Goal: Information Seeking & Learning: Learn about a topic

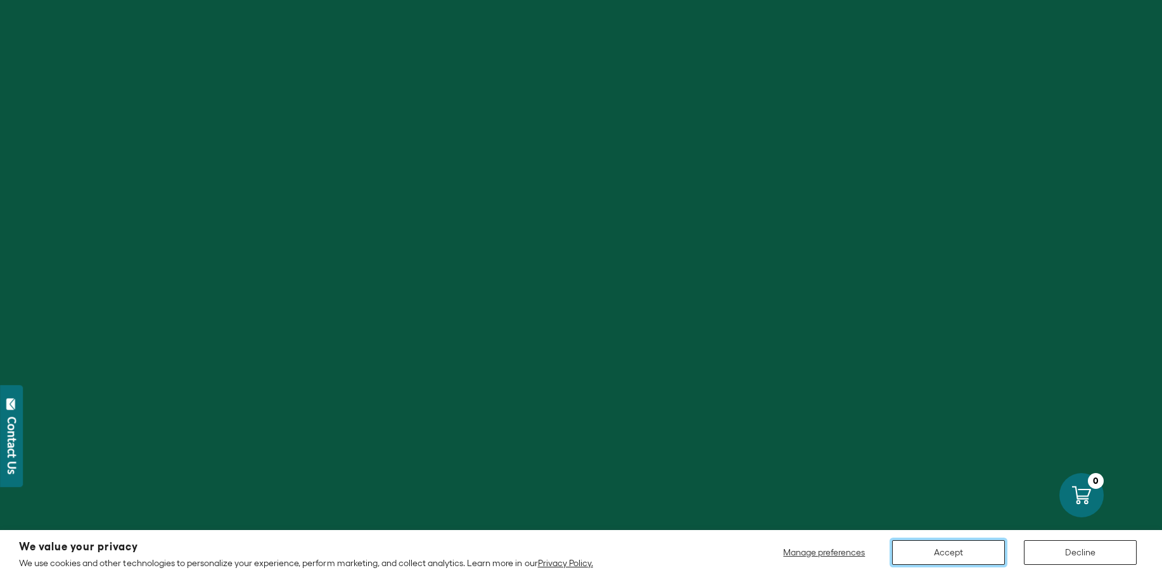
click at [940, 562] on button "Accept" at bounding box center [948, 552] width 113 height 25
click at [945, 550] on button "Accept" at bounding box center [948, 552] width 113 height 25
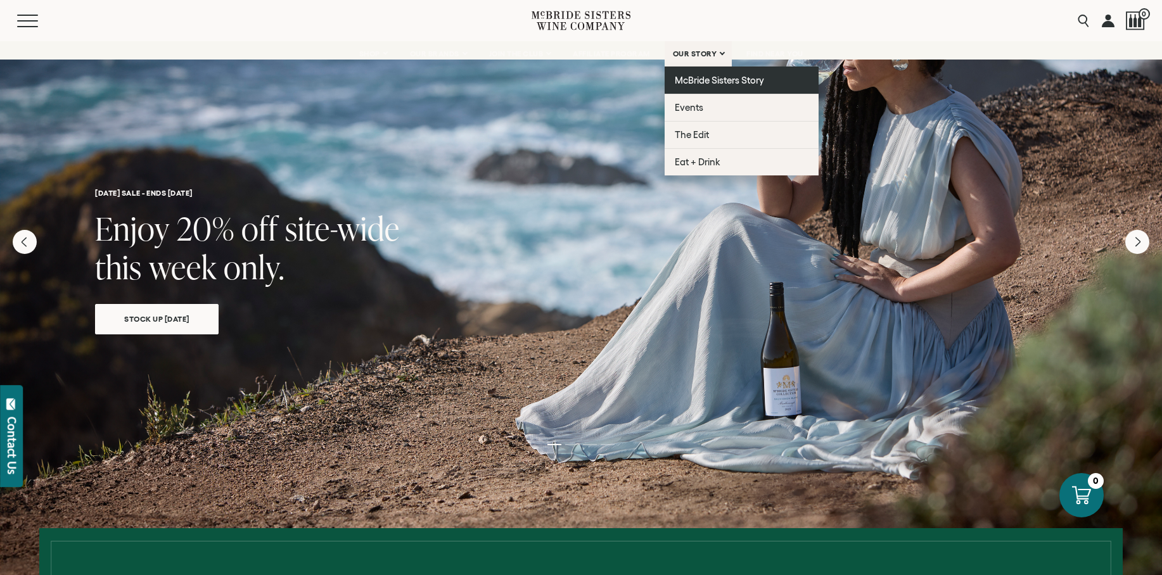
click at [693, 76] on span "McBride Sisters Story" at bounding box center [719, 80] width 89 height 11
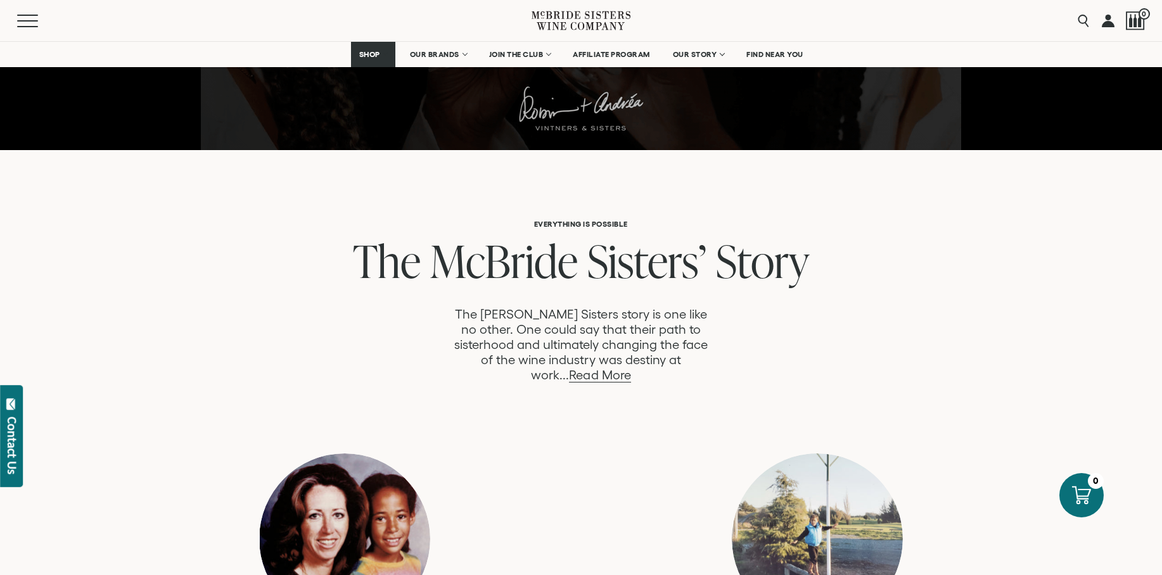
scroll to position [469, 0]
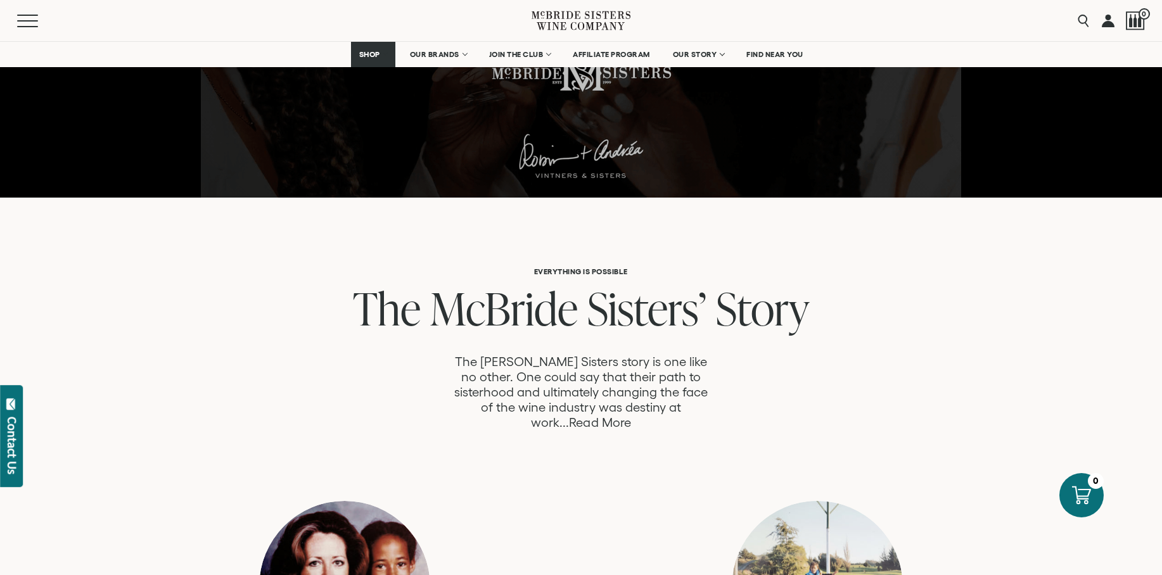
click at [617, 416] on link "Read More" at bounding box center [599, 423] width 61 height 15
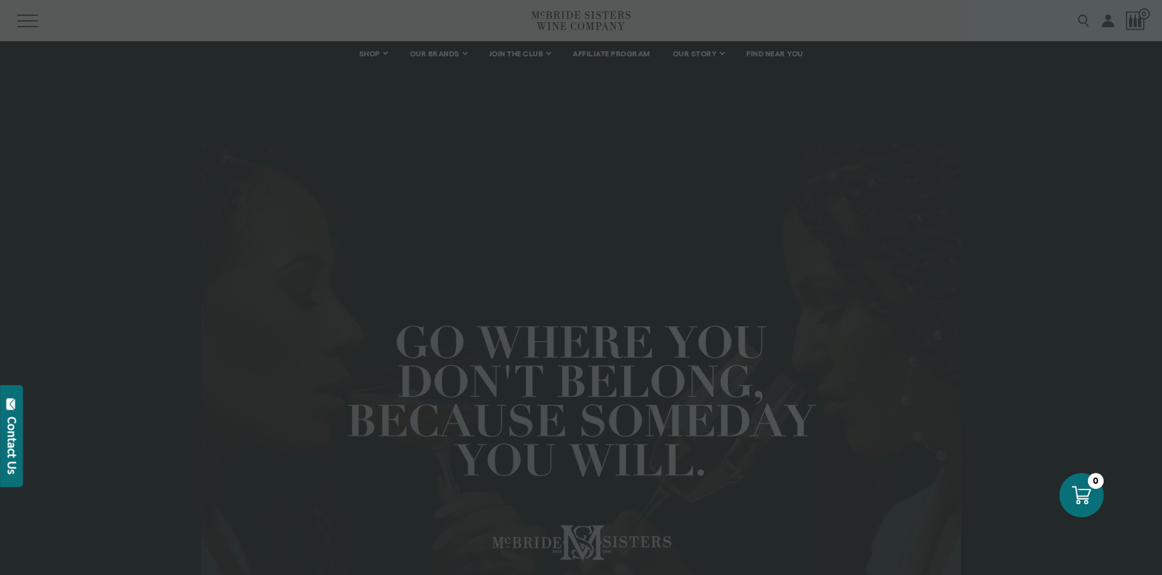
scroll to position [1039, 0]
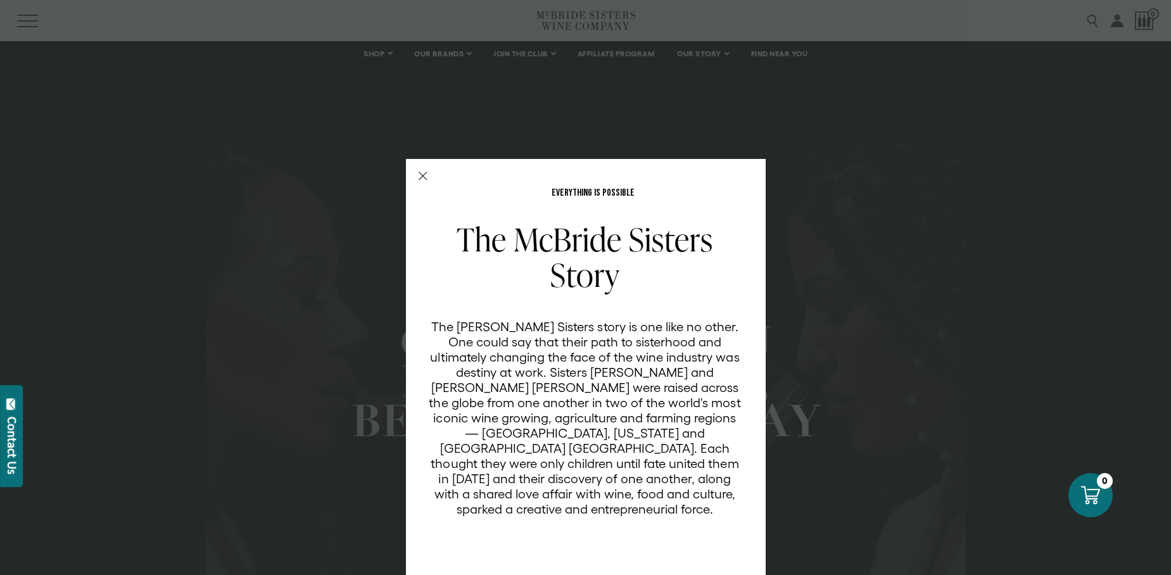
click at [902, 331] on div "EVERYTHING IS POSSIBLE The [PERSON_NAME] Sisters Story The [PERSON_NAME] Sister…" at bounding box center [585, 287] width 1171 height 575
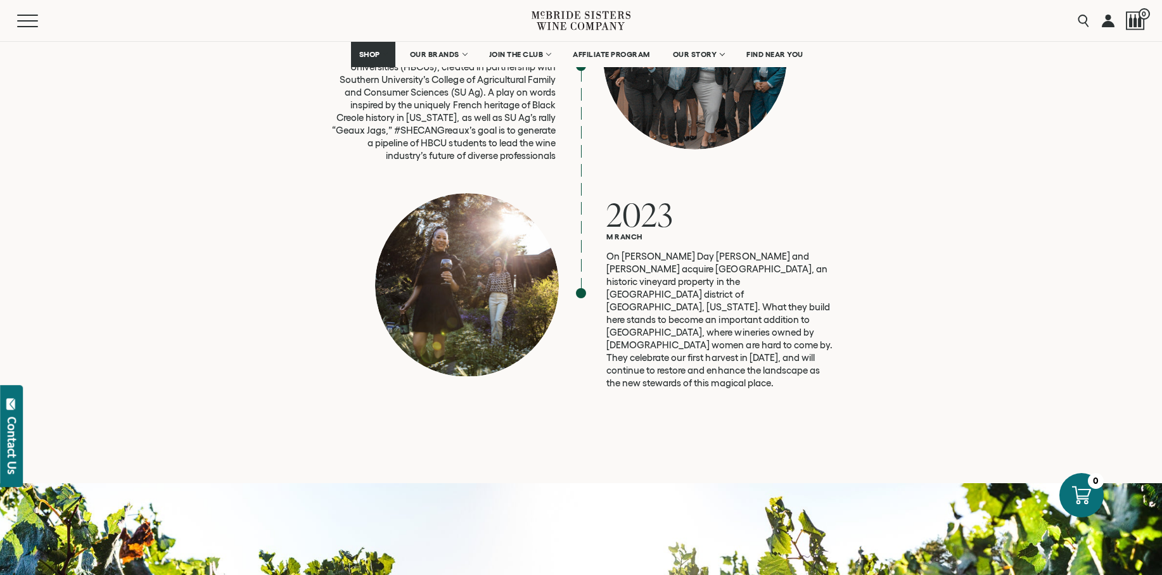
scroll to position [3440, 0]
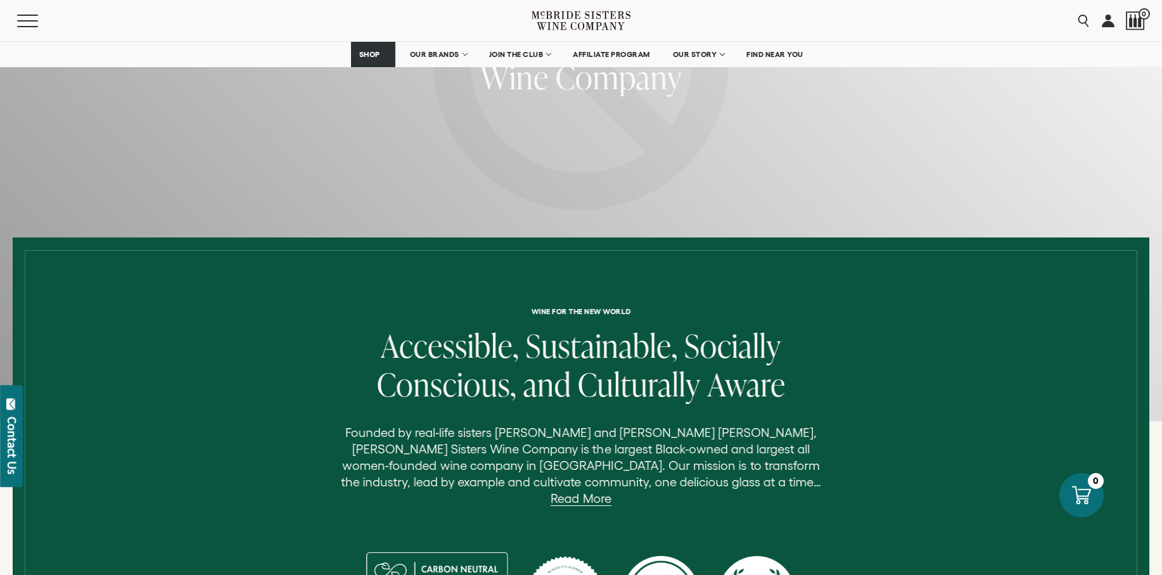
scroll to position [232, 0]
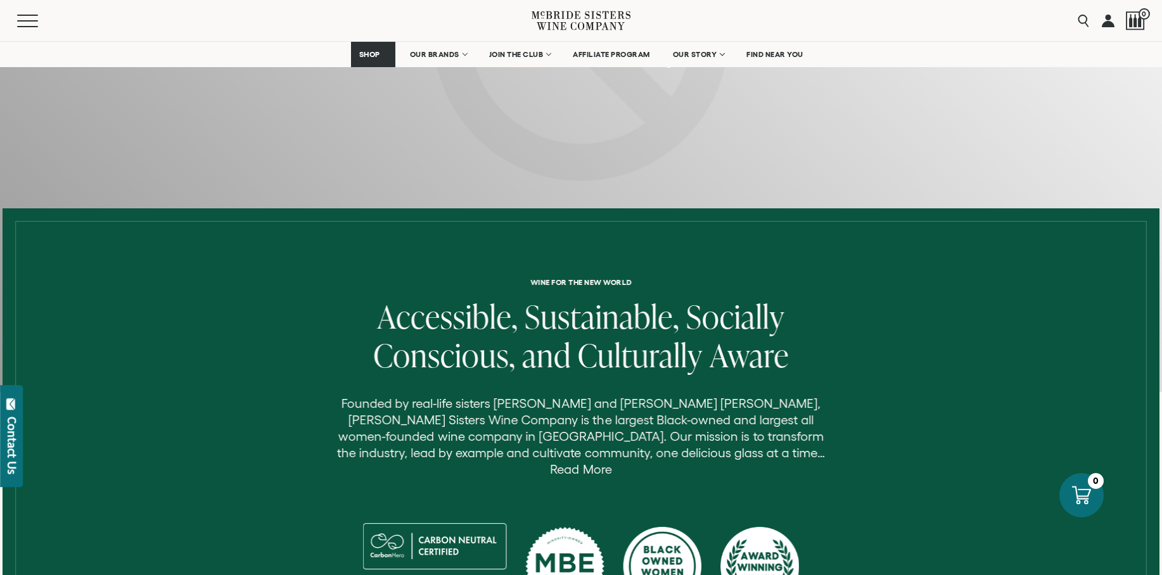
click at [612, 462] on link "Read More" at bounding box center [580, 469] width 61 height 15
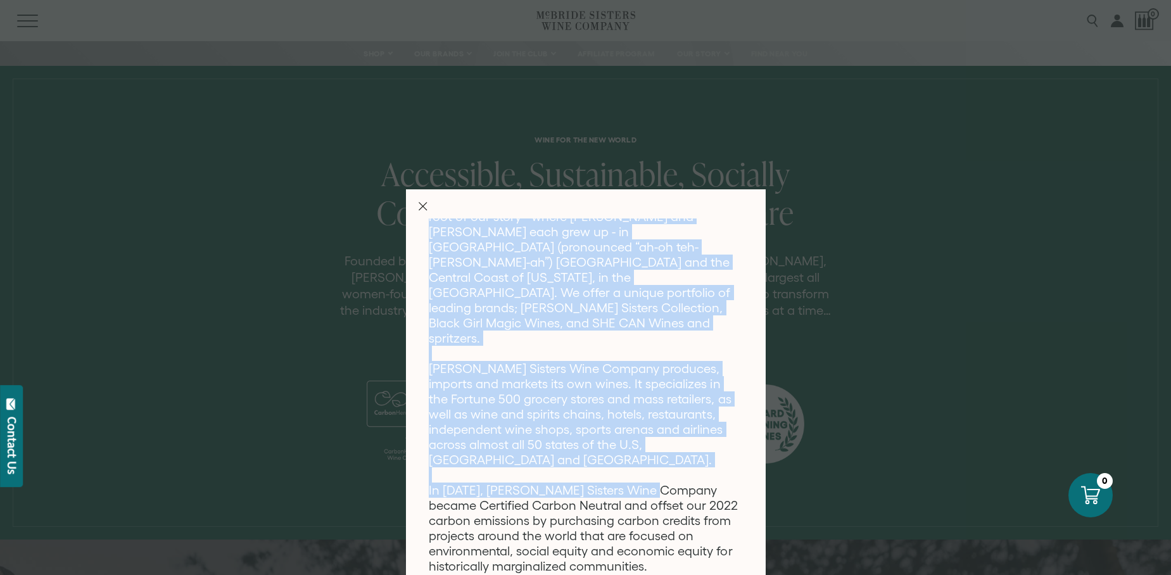
scroll to position [297, 0]
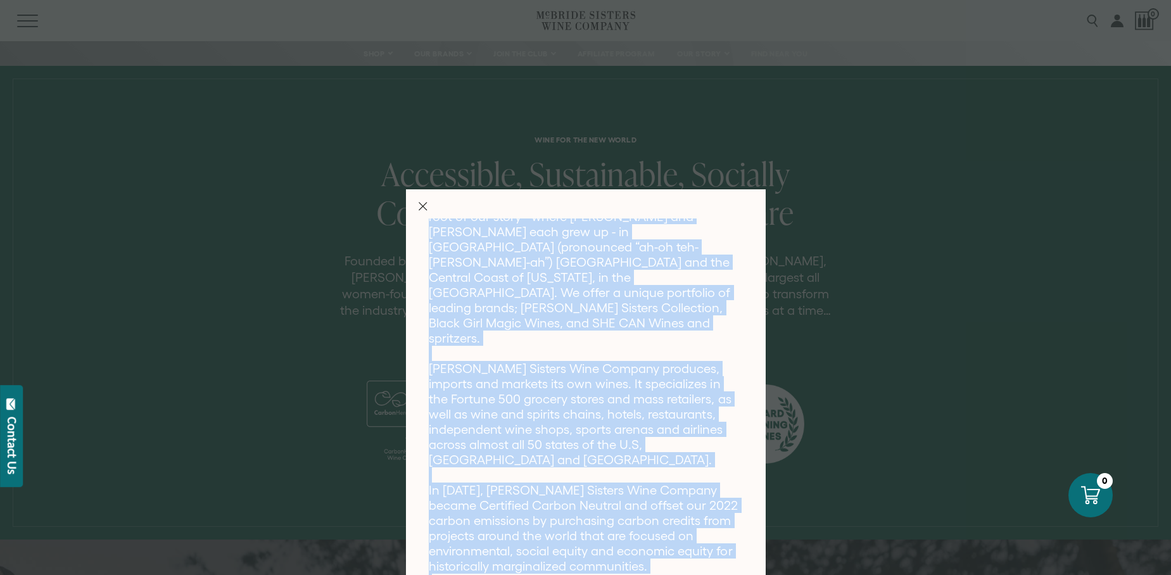
drag, startPoint x: 422, startPoint y: 248, endPoint x: 676, endPoint y: 550, distance: 395.2
click at [676, 550] on p "Founded by real-life sisters Robin McBride and Andréa McBride John, McBride Sis…" at bounding box center [585, 285] width 313 height 638
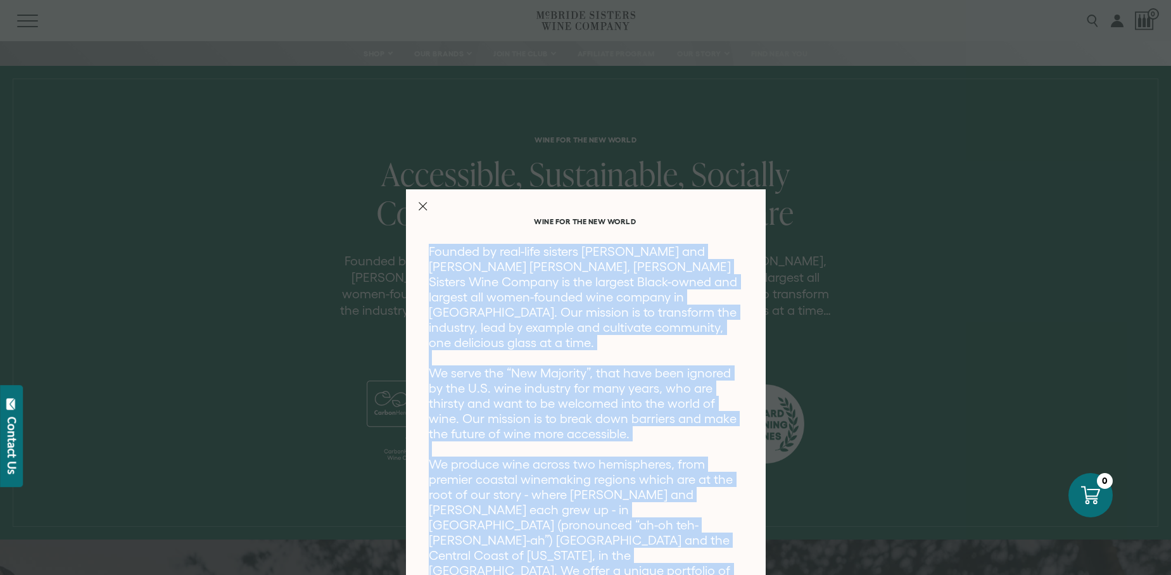
scroll to position [0, 0]
copy p "Founded by real-life sisters Robin McBride and Andréa McBride John, McBride Sis…"
